Goal: Transaction & Acquisition: Purchase product/service

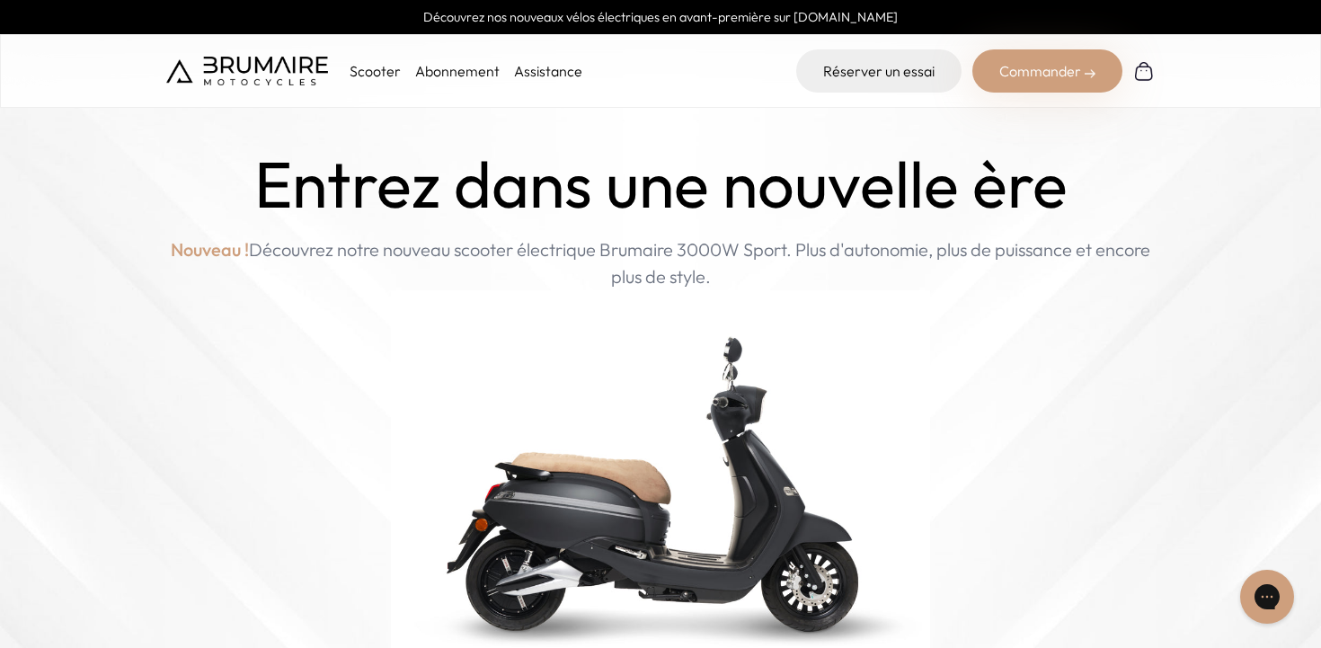
click at [378, 77] on p "Scooter" at bounding box center [375, 71] width 51 height 22
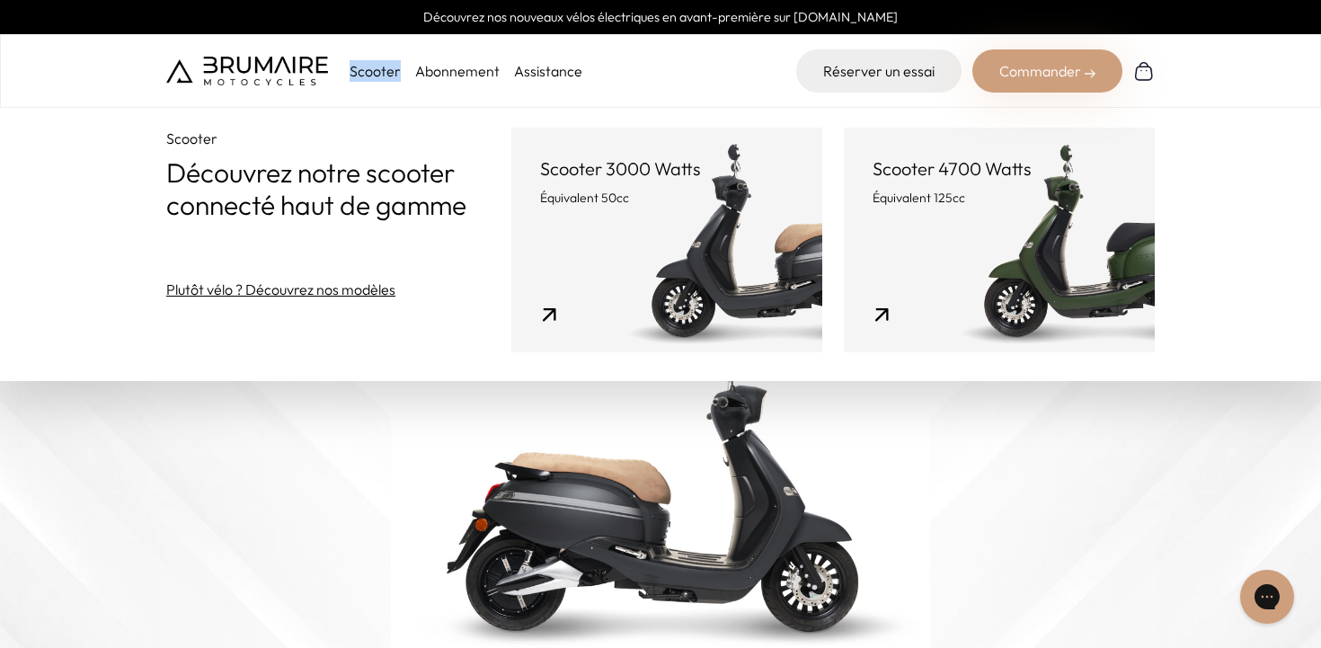
click at [572, 236] on link "Scooter 3000 Watts Équivalent 50cc" at bounding box center [666, 240] width 311 height 225
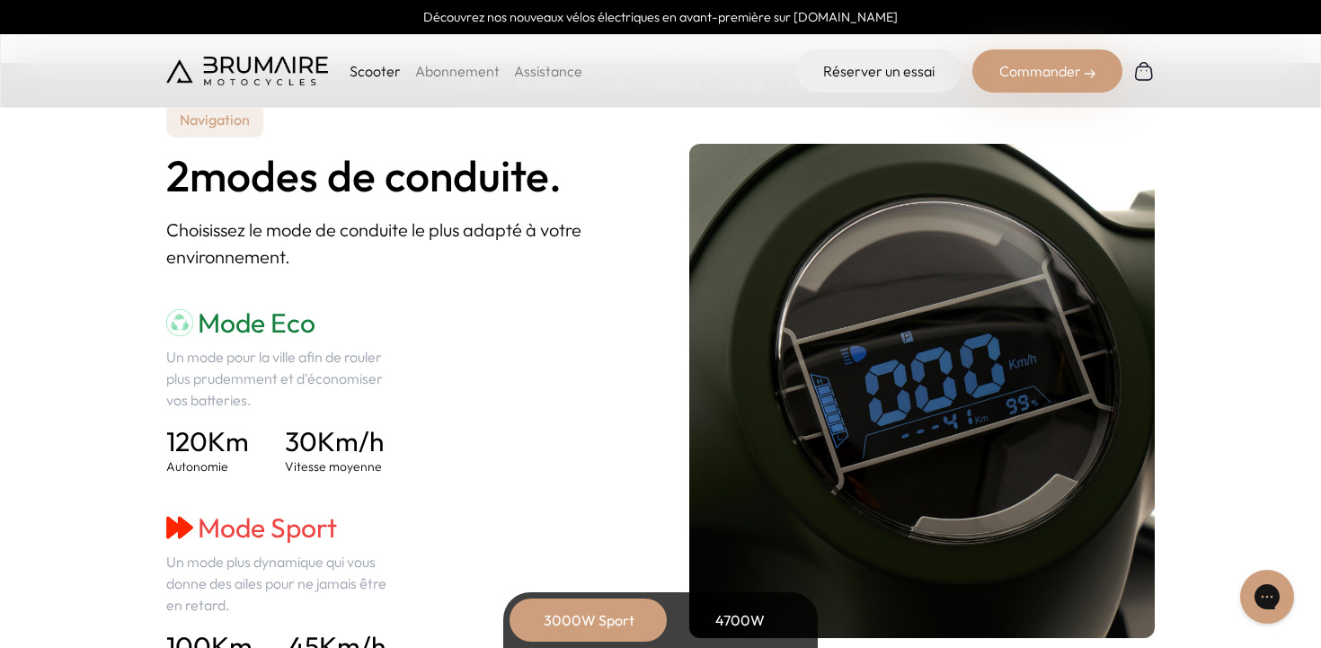
scroll to position [2422, 0]
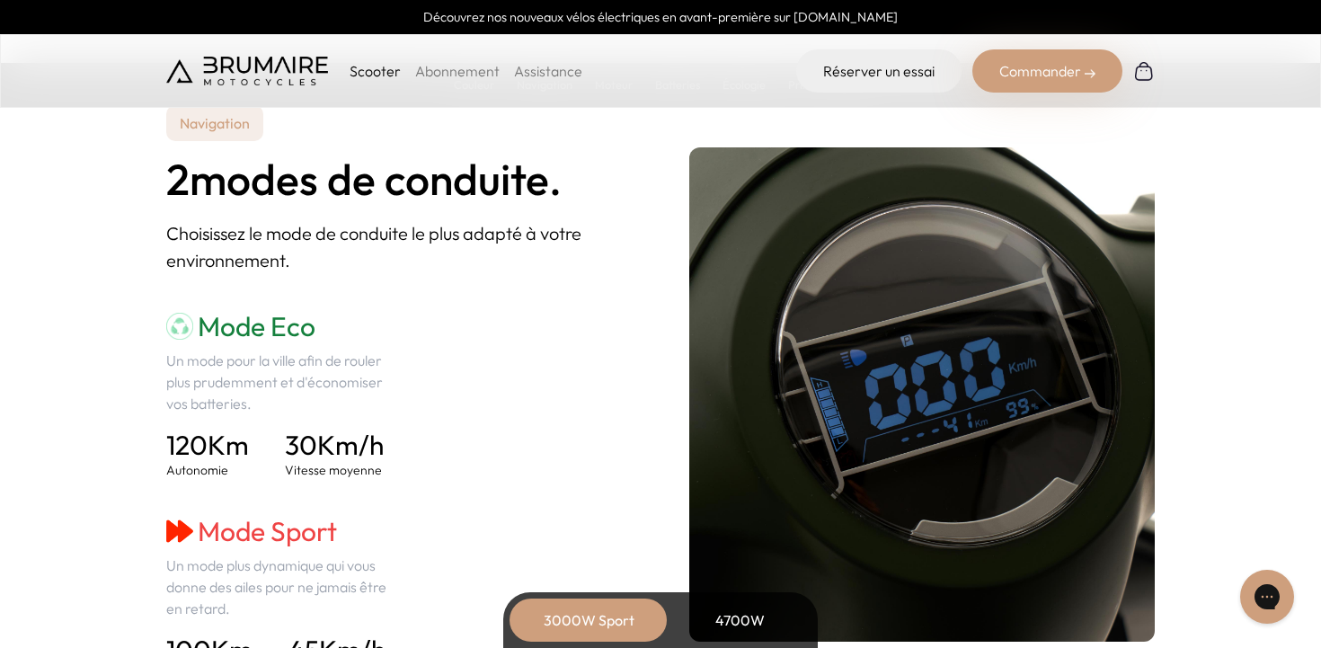
click at [731, 633] on div "4700W" at bounding box center [740, 620] width 144 height 43
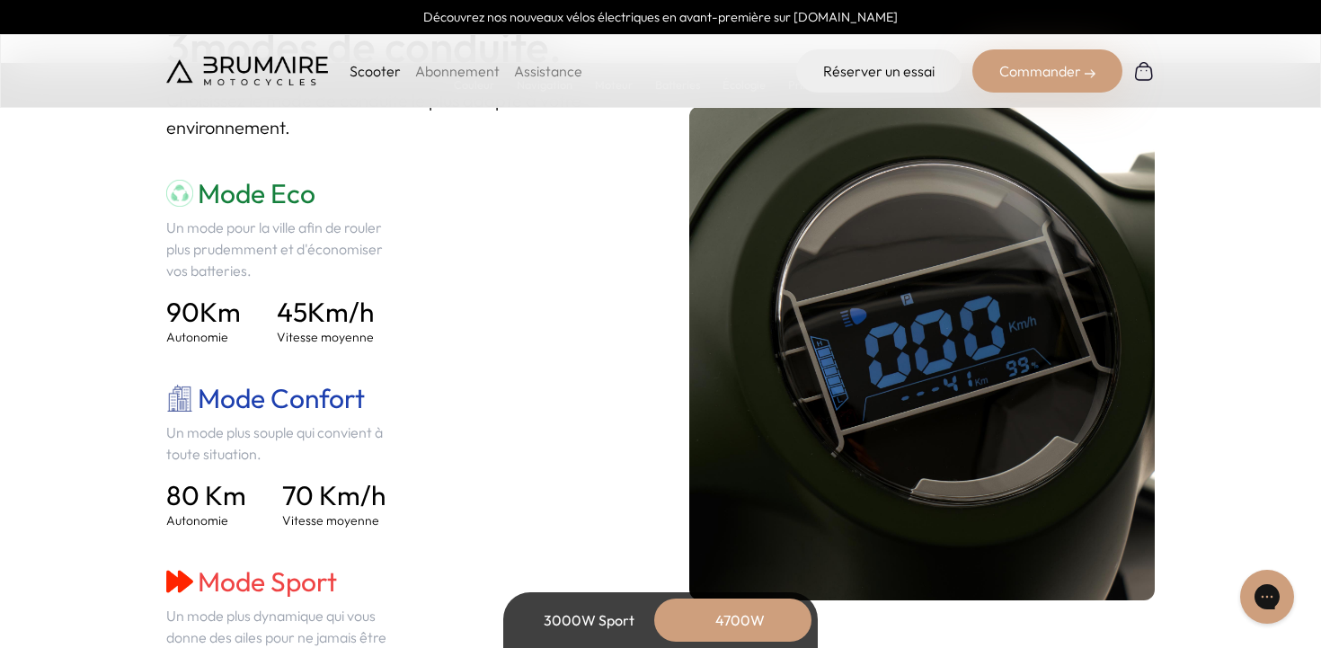
scroll to position [2557, 0]
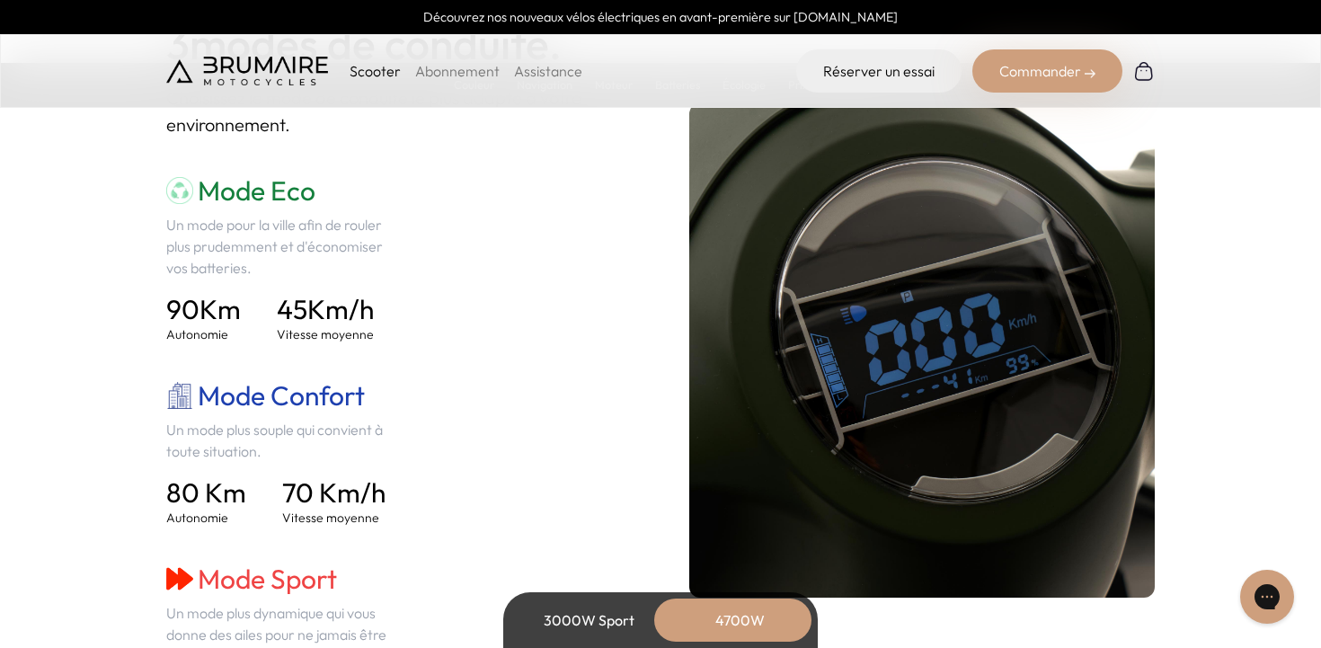
click at [588, 618] on div "3000W Sport" at bounding box center [589, 620] width 144 height 43
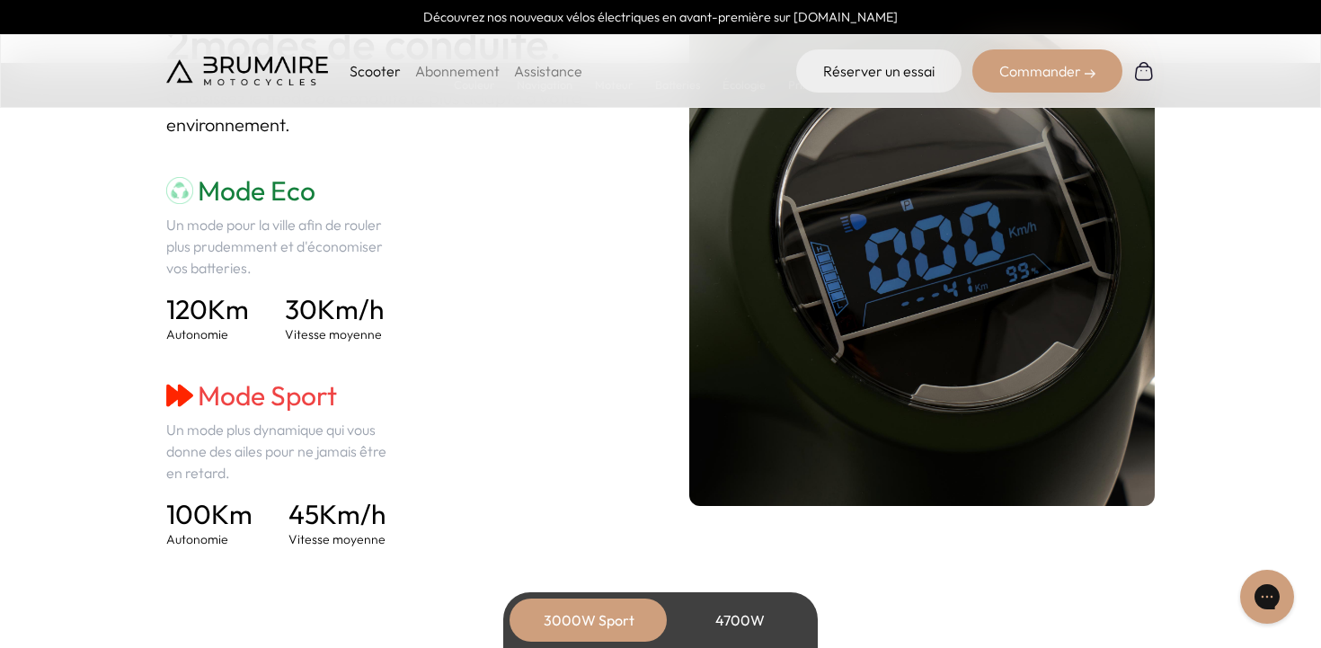
click at [707, 621] on div "4700W" at bounding box center [740, 620] width 144 height 43
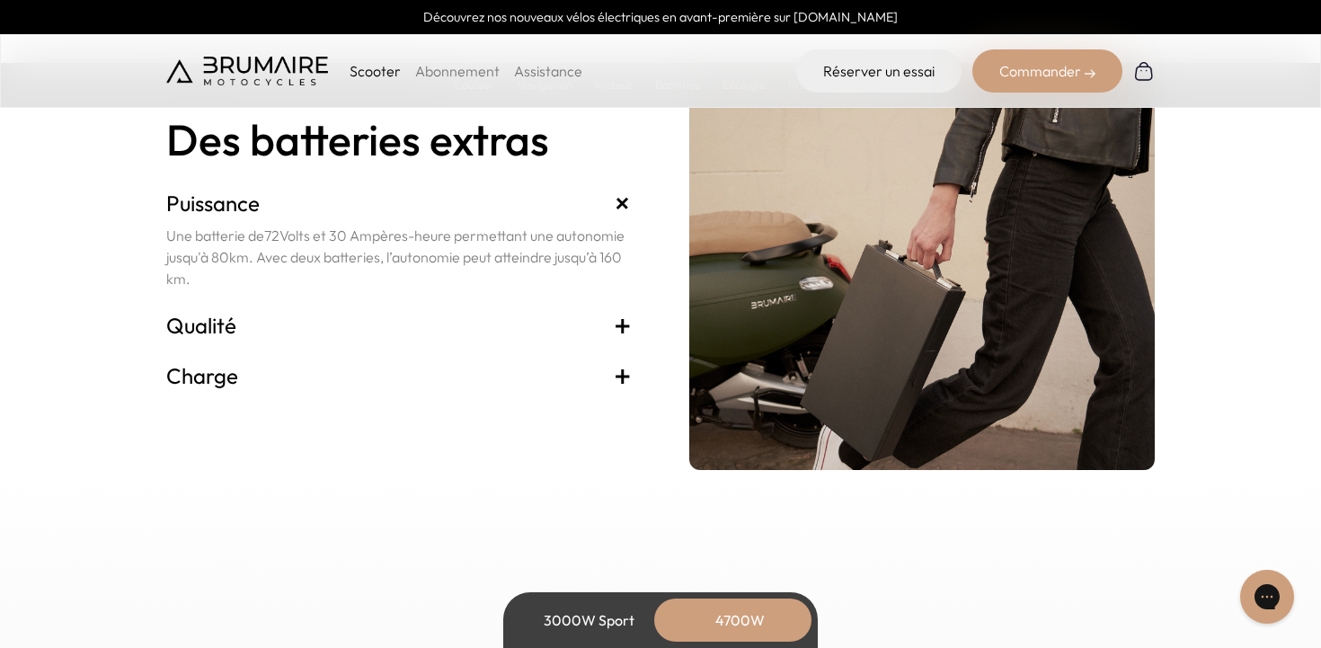
scroll to position [4022, 0]
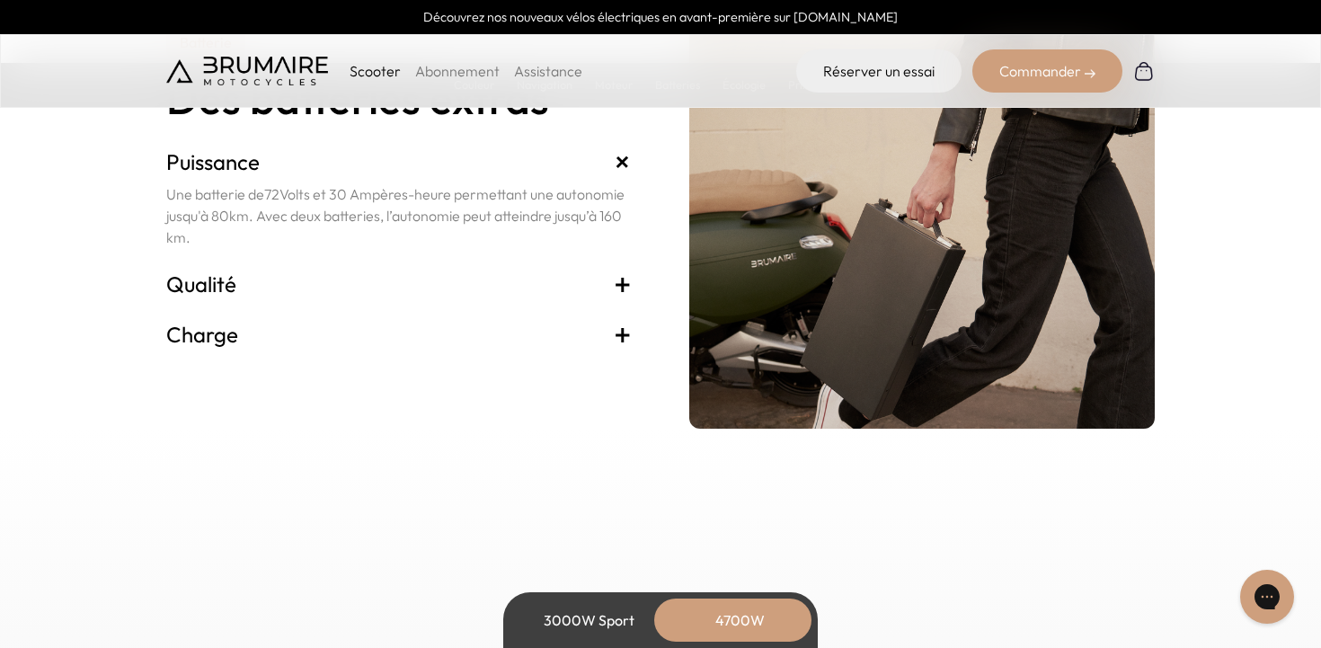
click at [276, 289] on h3 "Qualité +" at bounding box center [399, 284] width 466 height 29
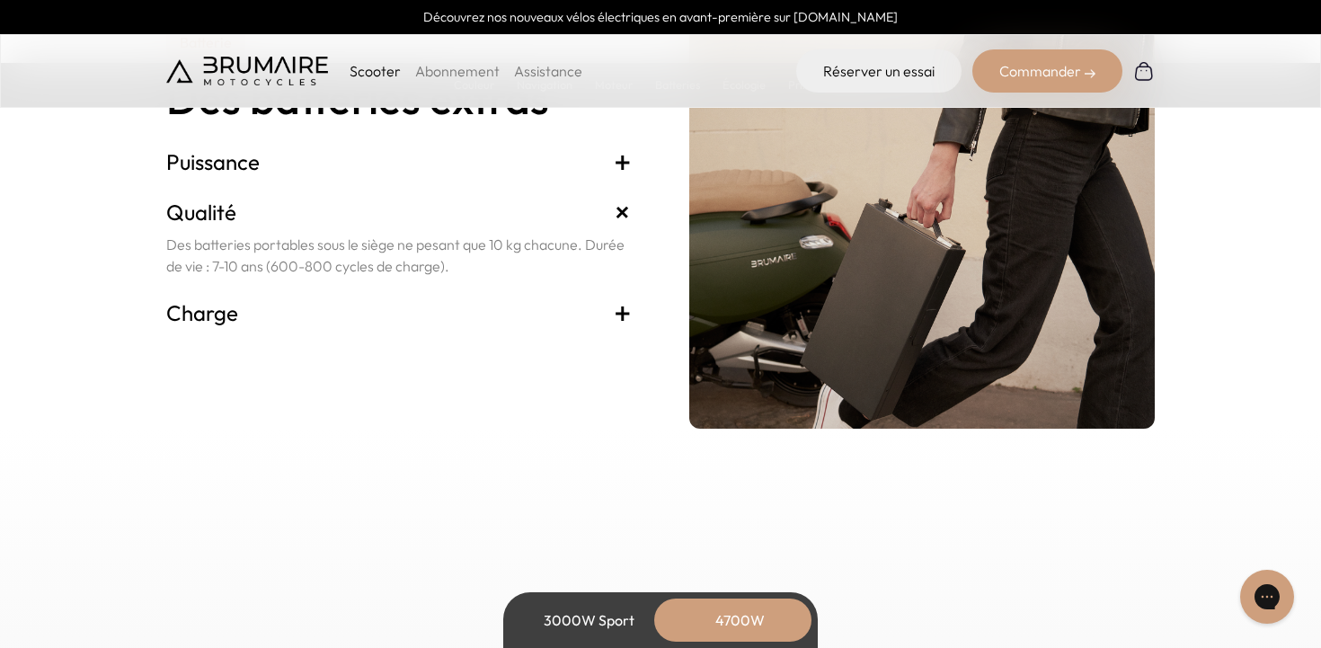
click at [247, 308] on h3 "Charge +" at bounding box center [399, 312] width 466 height 29
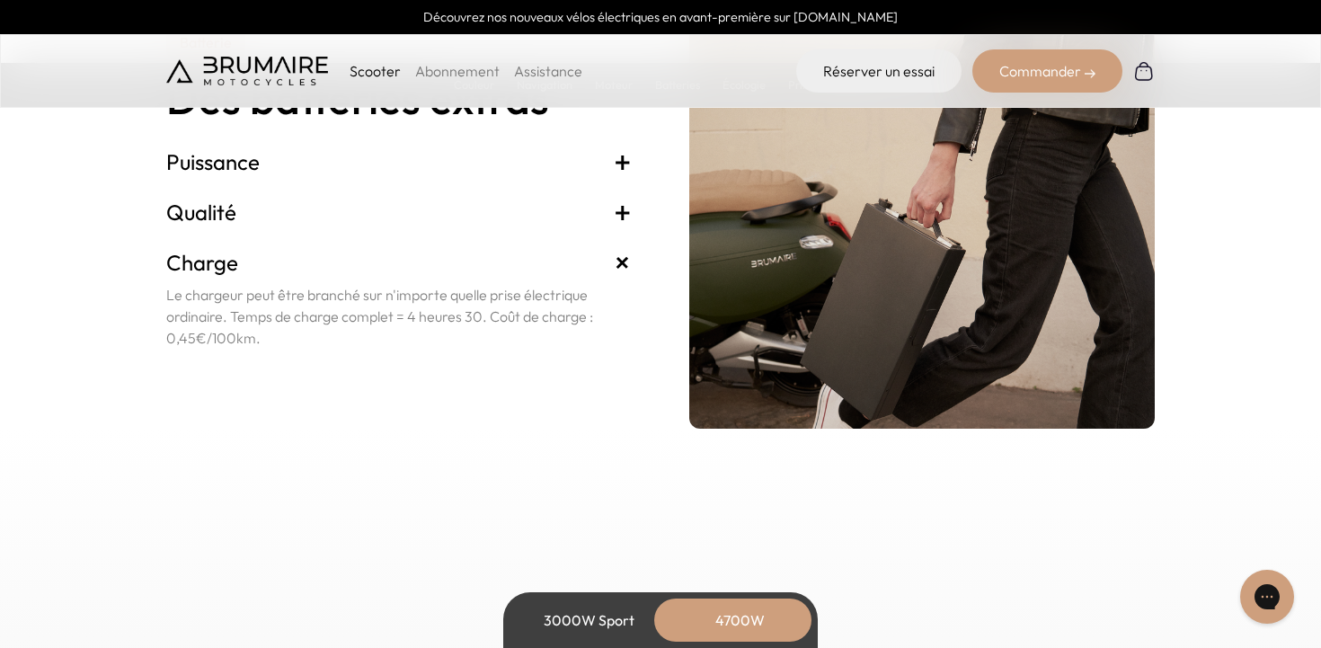
click at [236, 212] on h3 "Qualité +" at bounding box center [399, 212] width 466 height 29
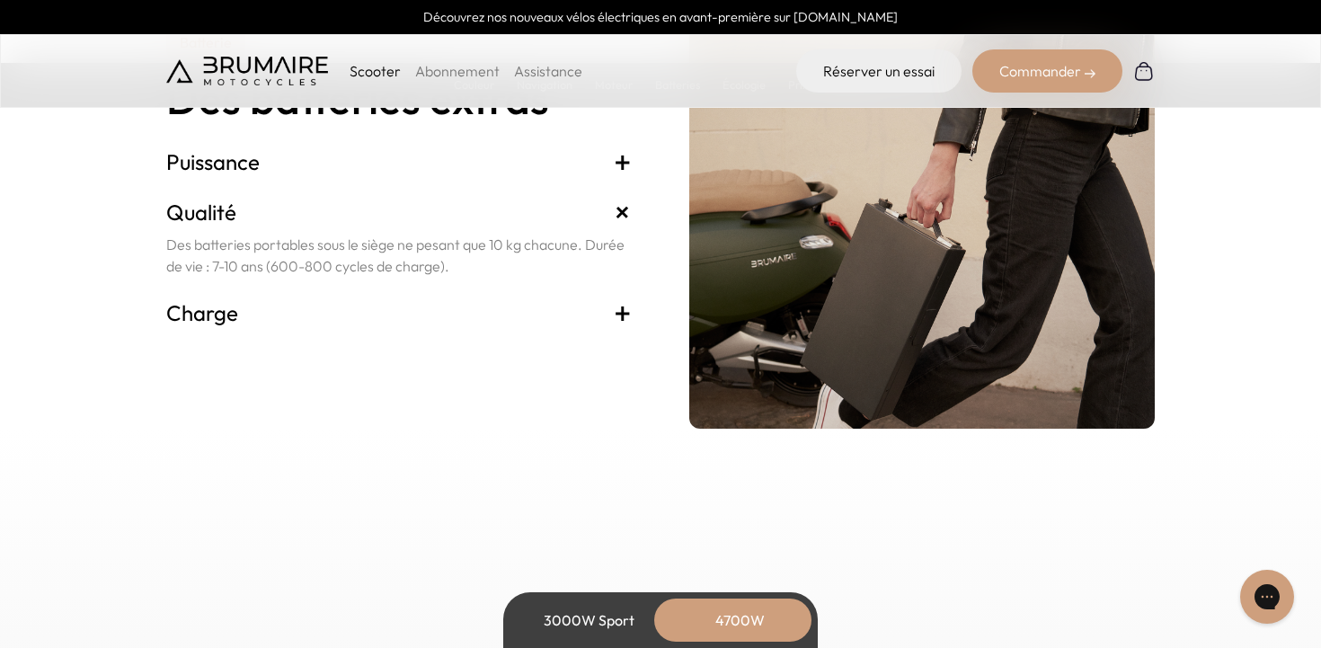
click at [302, 321] on h3 "Charge +" at bounding box center [399, 312] width 466 height 29
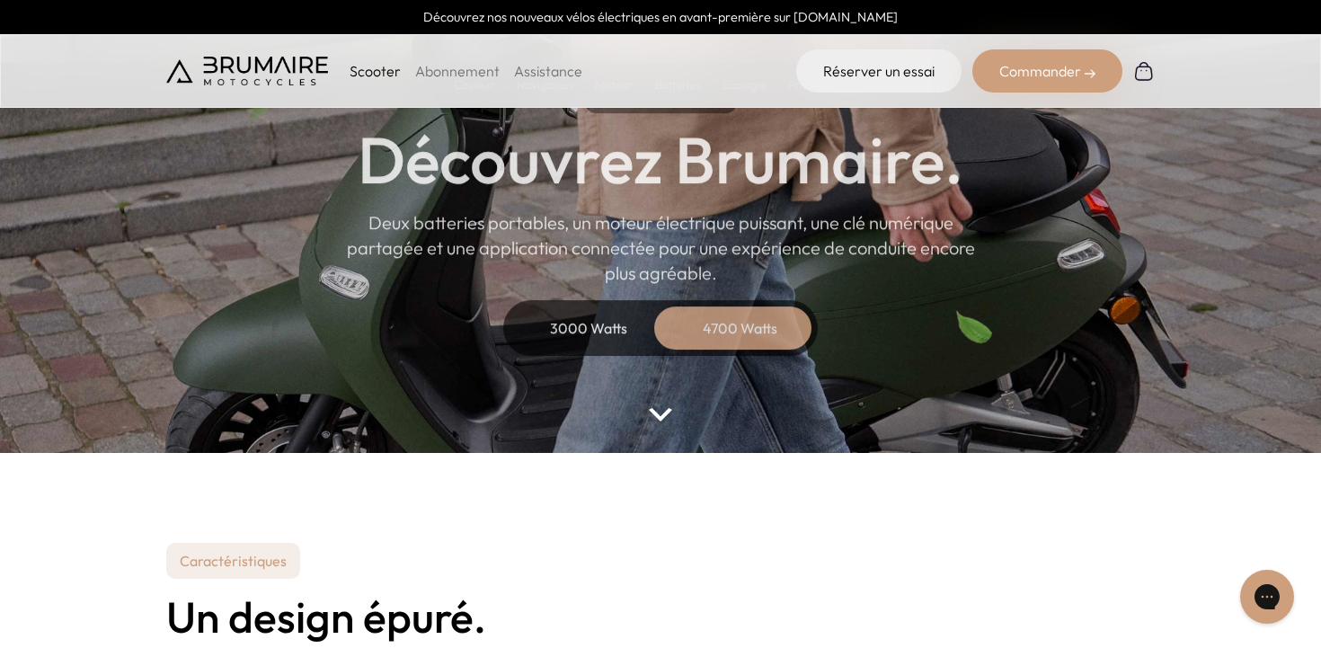
scroll to position [0, 0]
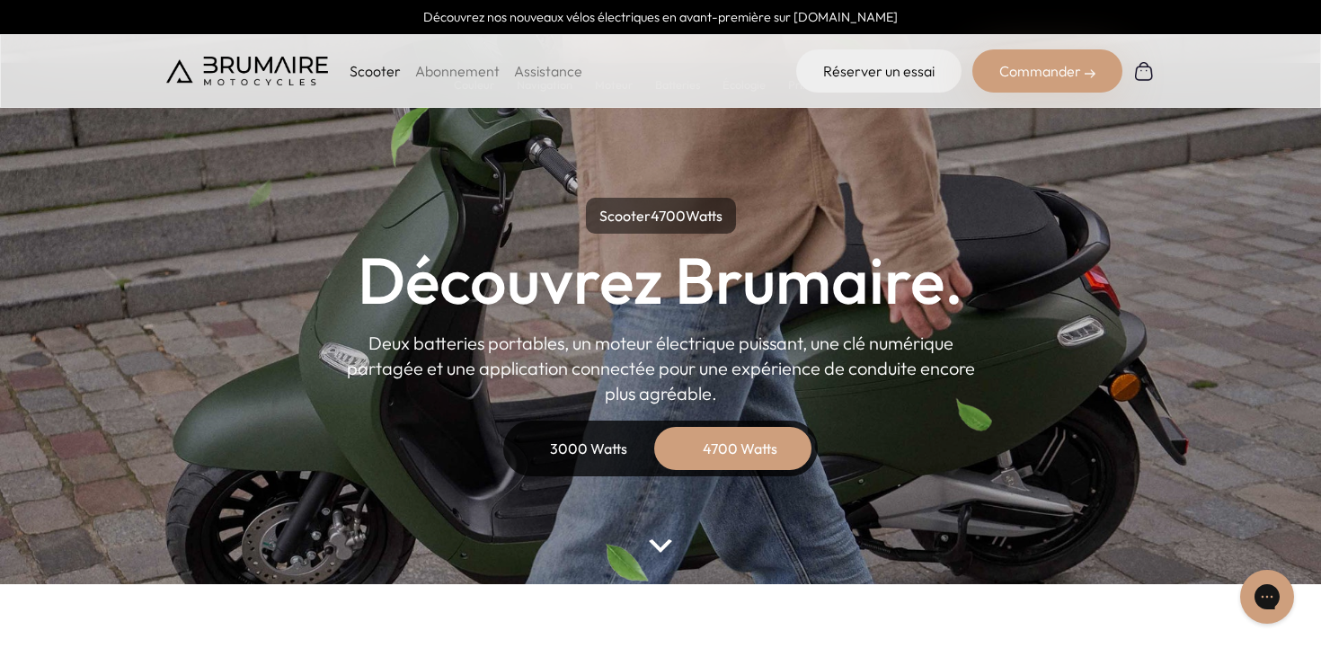
click at [579, 467] on div "3000 Watts" at bounding box center [589, 448] width 144 height 43
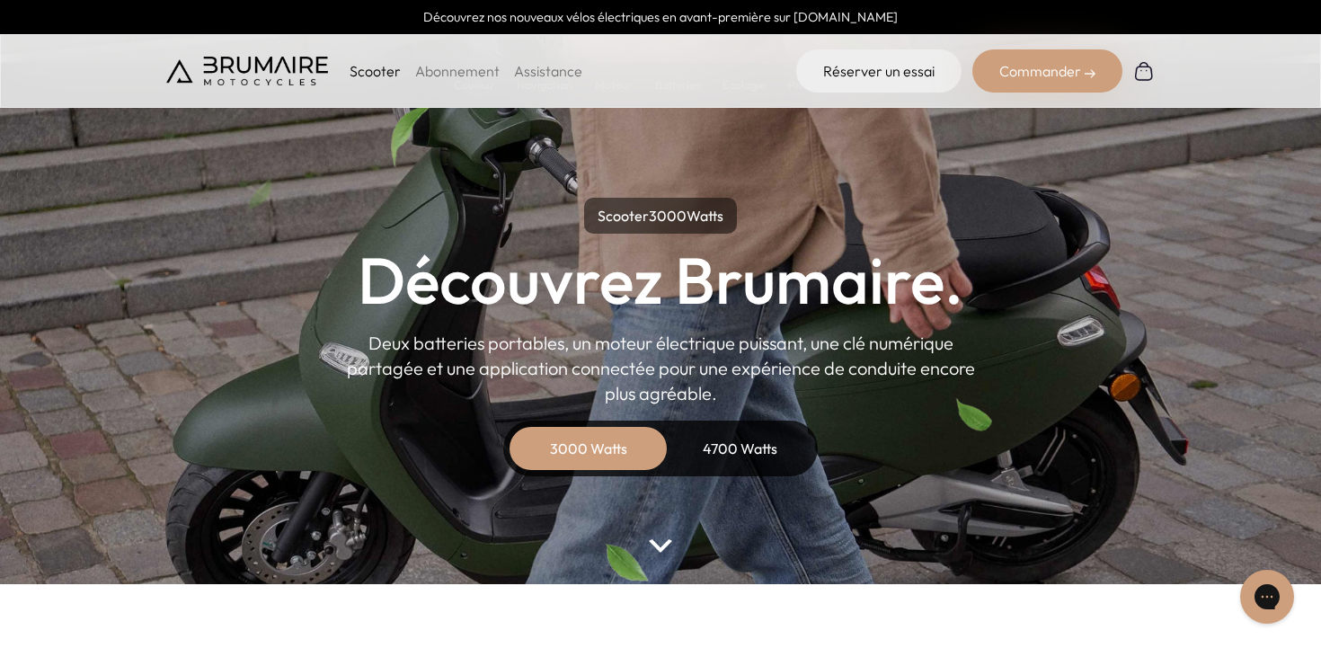
click at [1041, 79] on div "Commander" at bounding box center [1048, 70] width 150 height 43
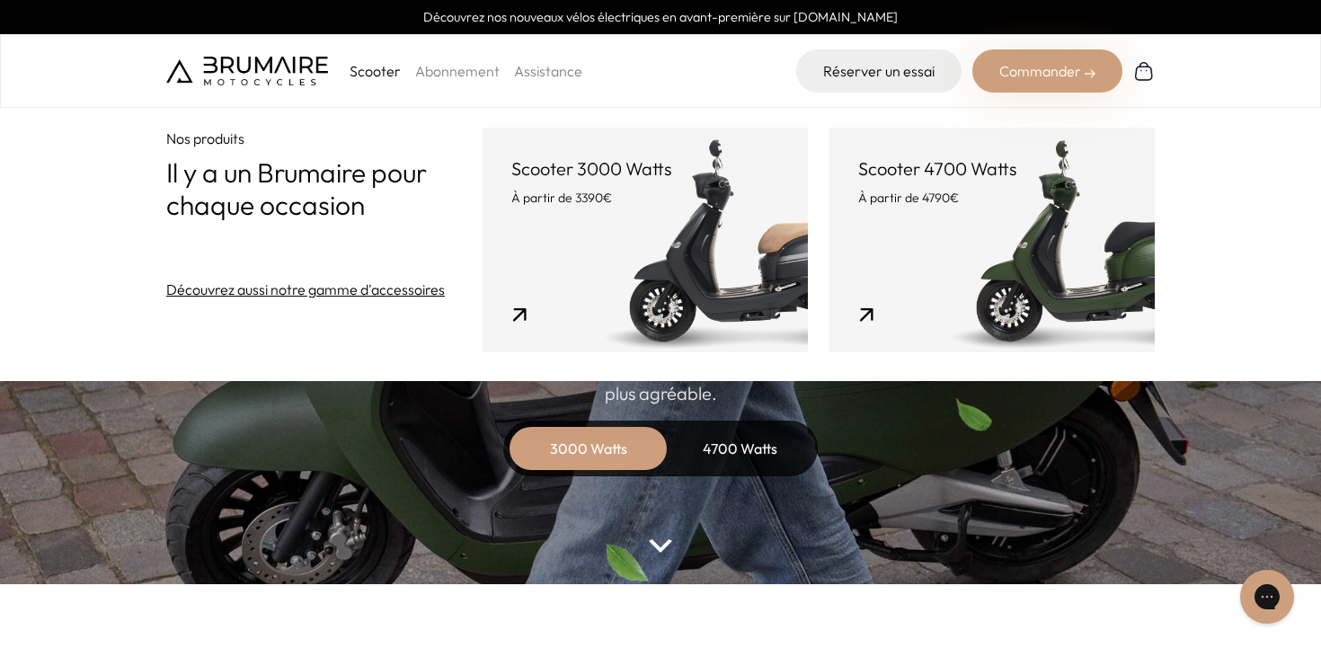
click at [659, 234] on link "Scooter 3000 Watts À partir de 3390€" at bounding box center [645, 240] width 325 height 225
click at [619, 255] on link "Scooter 3000 Watts À partir de 3390€" at bounding box center [645, 240] width 325 height 225
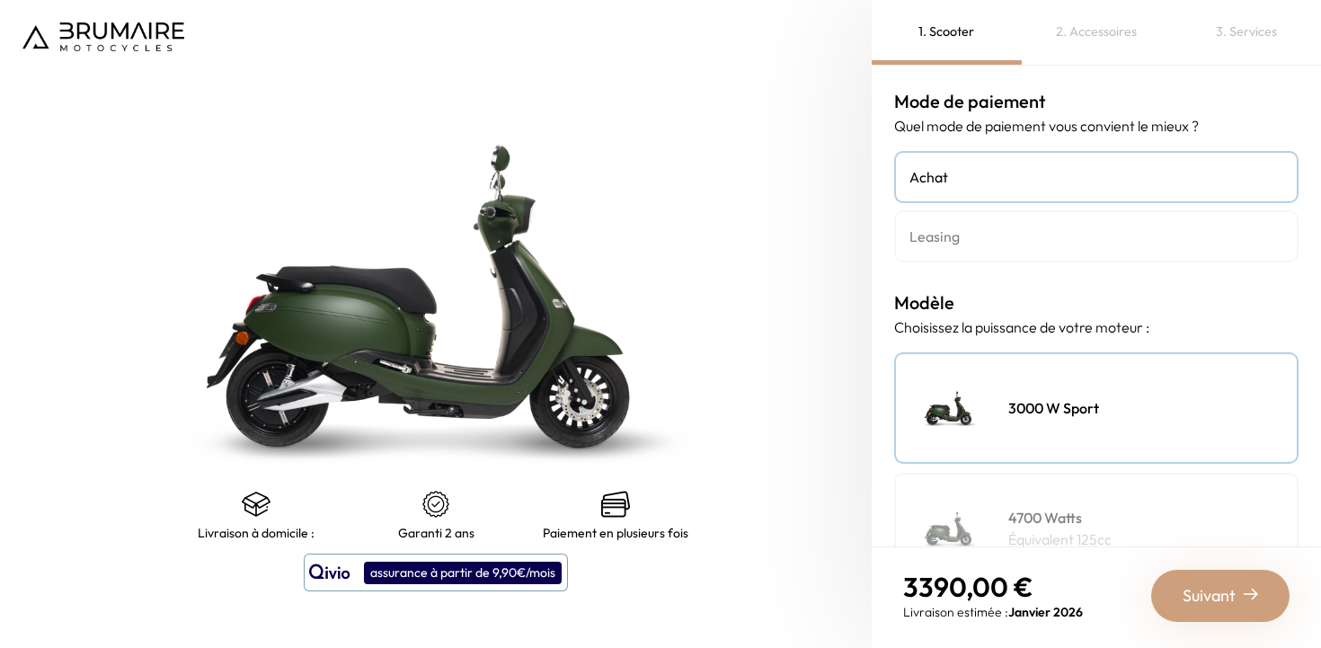
click at [972, 234] on h4 "Leasing" at bounding box center [1097, 237] width 374 height 22
